Goal: Task Accomplishment & Management: Use online tool/utility

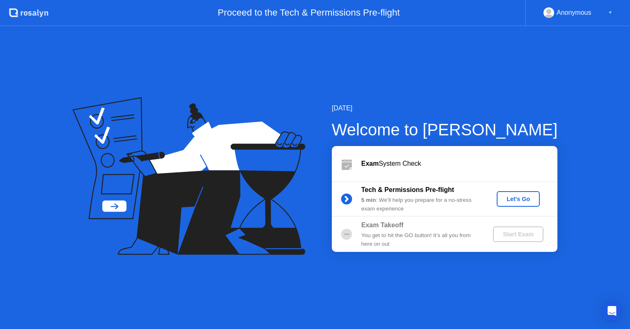
click at [517, 200] on div "Let's Go" at bounding box center [518, 199] width 36 height 7
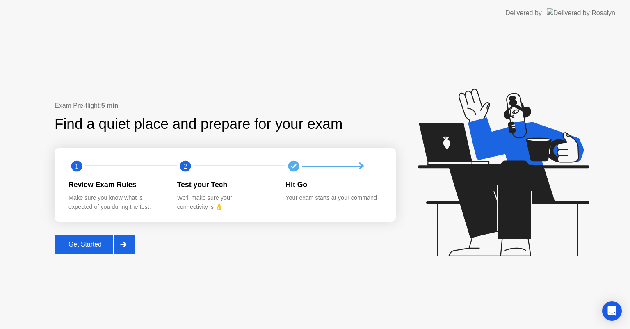
click at [97, 241] on div "Get Started" at bounding box center [85, 244] width 56 height 7
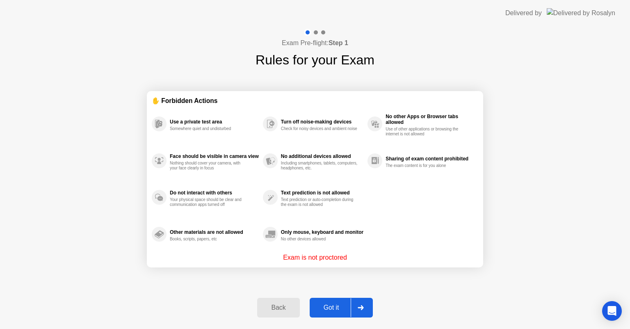
click at [342, 300] on button "Got it" at bounding box center [341, 308] width 63 height 20
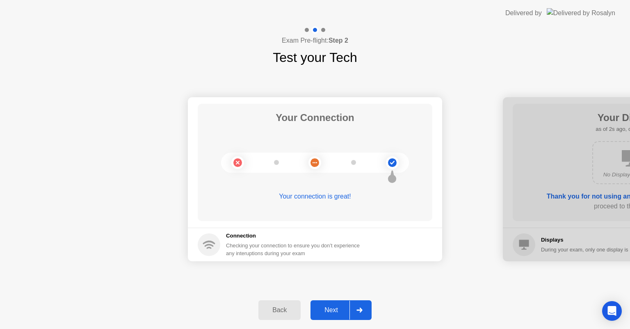
click at [342, 306] on div "Next" at bounding box center [331, 309] width 36 height 7
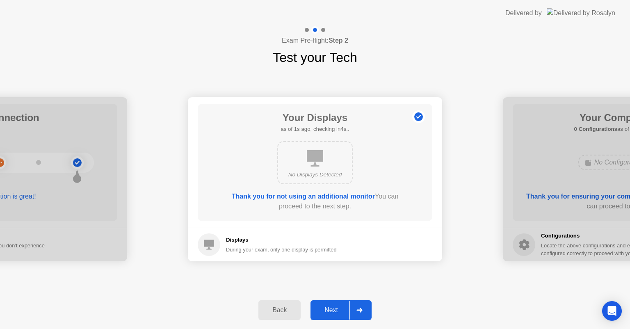
click at [342, 306] on div "Next" at bounding box center [331, 309] width 36 height 7
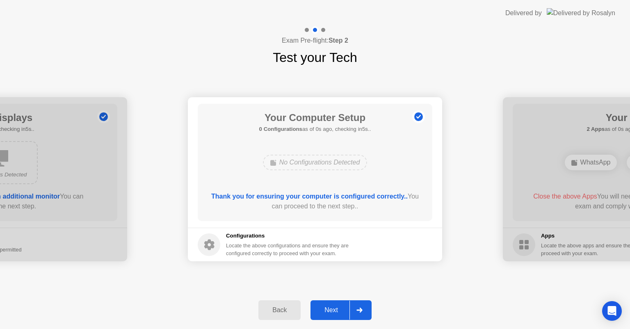
click at [342, 306] on div "Next" at bounding box center [331, 309] width 36 height 7
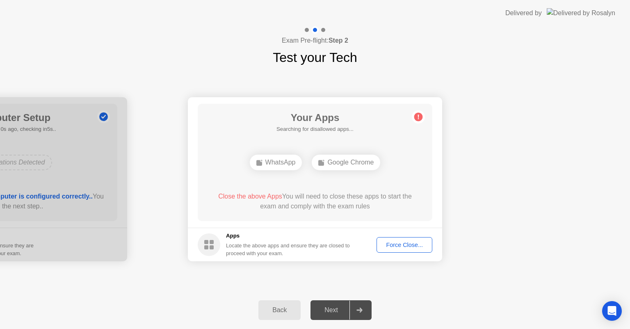
click at [417, 244] on div "Force Close..." at bounding box center [404, 245] width 50 height 7
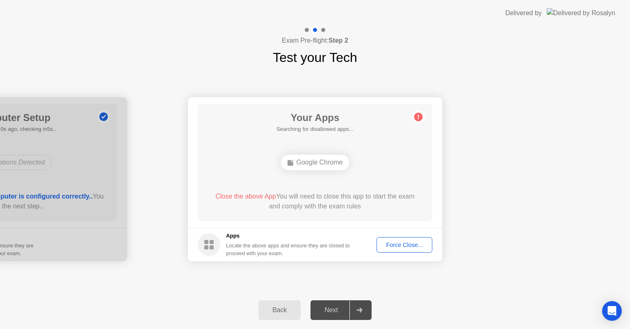
click at [404, 243] on div "Force Close..." at bounding box center [404, 245] width 50 height 7
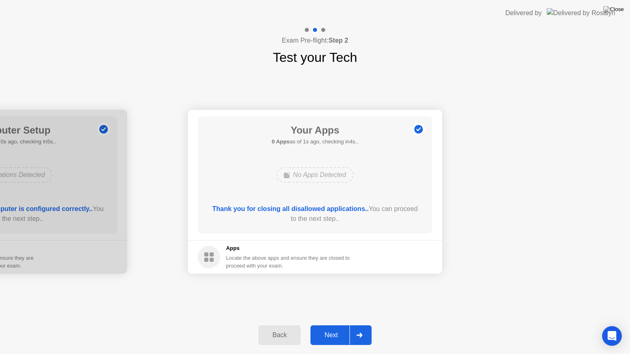
click at [328, 328] on div "Next" at bounding box center [331, 335] width 36 height 7
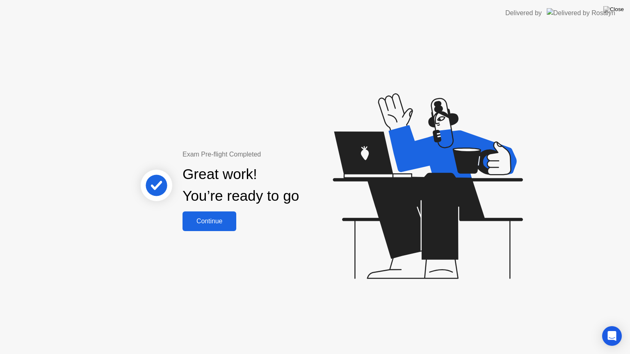
click at [209, 219] on div "Continue" at bounding box center [209, 221] width 49 height 7
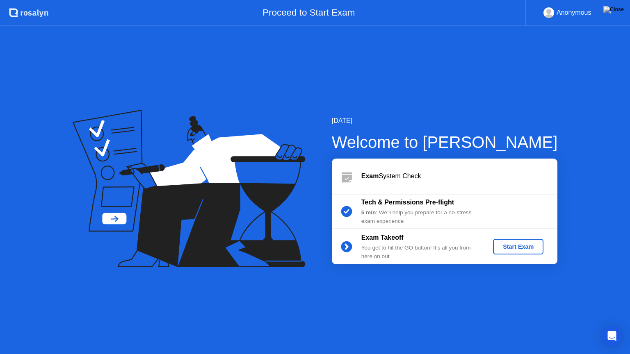
click at [437, 204] on b "Tech & Permissions Pre-flight" at bounding box center [407, 202] width 93 height 7
click at [518, 248] on div "Start Exam" at bounding box center [518, 247] width 44 height 7
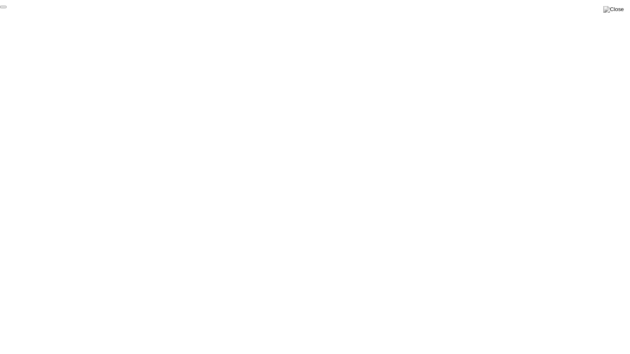
click div "End Proctoring Session"
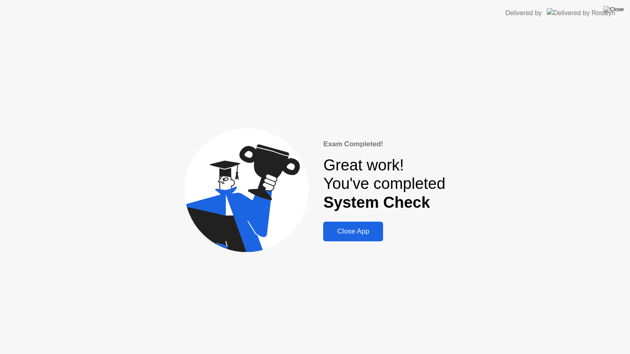
click at [353, 235] on div "Close App" at bounding box center [353, 232] width 55 height 8
